Goal: Find specific page/section: Find specific page/section

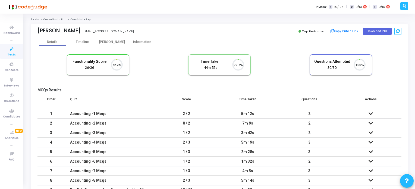
scroll to position [11, 14]
click at [376, 30] on button "Download PDF" at bounding box center [376, 31] width 29 height 7
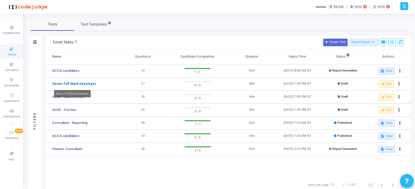
click at [60, 83] on link "Senior Full Stack Developer" at bounding box center [74, 83] width 44 height 5
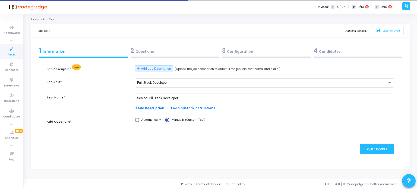
click at [151, 51] on div "2 Questions" at bounding box center [175, 50] width 88 height 9
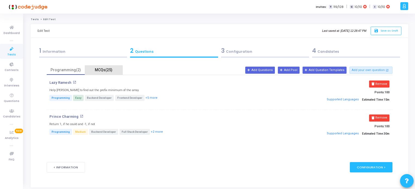
click at [103, 70] on div "MCQs(25)" at bounding box center [103, 70] width 31 height 6
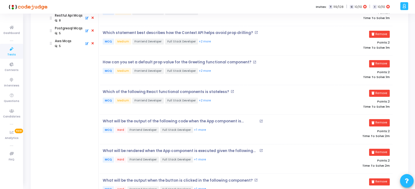
scroll to position [54, 0]
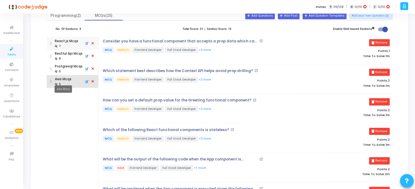
click at [66, 80] on div "Aws Mcqs" at bounding box center [63, 79] width 17 height 5
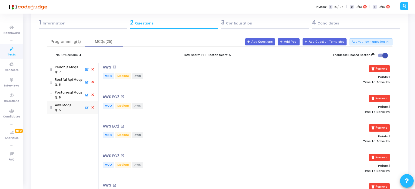
scroll to position [0, 0]
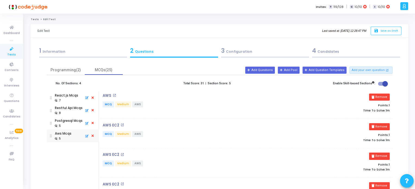
click at [11, 52] on span "Tests" at bounding box center [11, 54] width 8 height 5
